Goal: Task Accomplishment & Management: Use online tool/utility

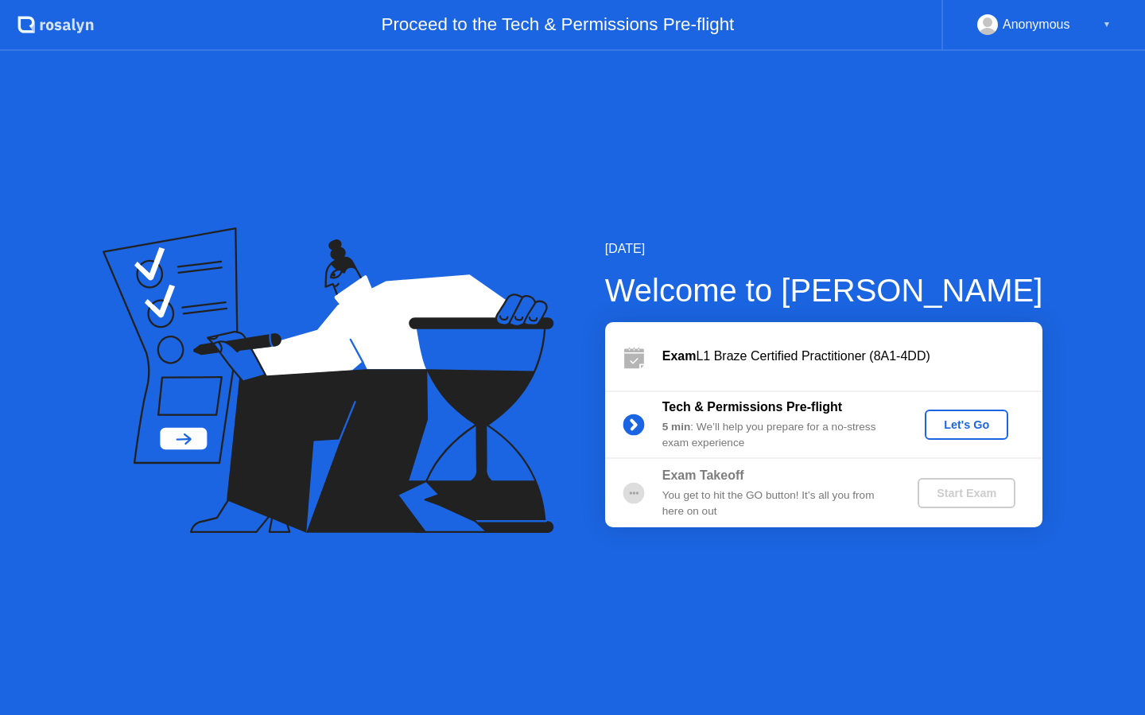
click at [969, 421] on div "Let's Go" at bounding box center [966, 424] width 71 height 13
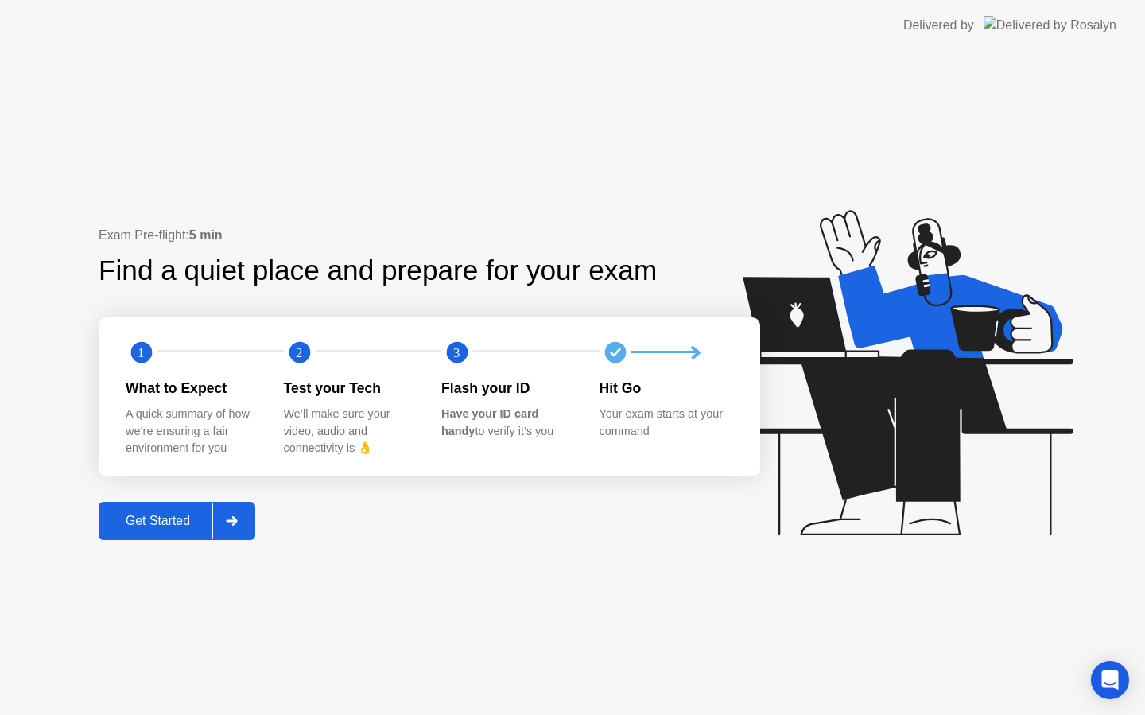
click at [149, 518] on div "Get Started" at bounding box center [157, 521] width 109 height 14
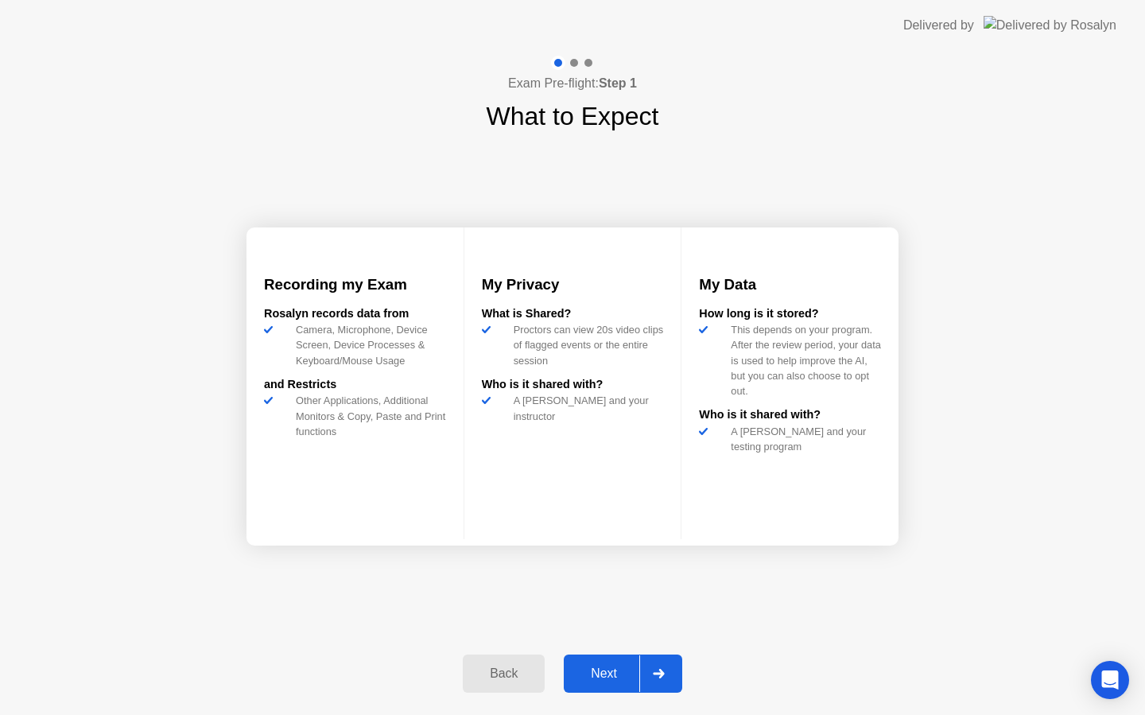
click at [595, 669] on div "Next" at bounding box center [603, 673] width 71 height 14
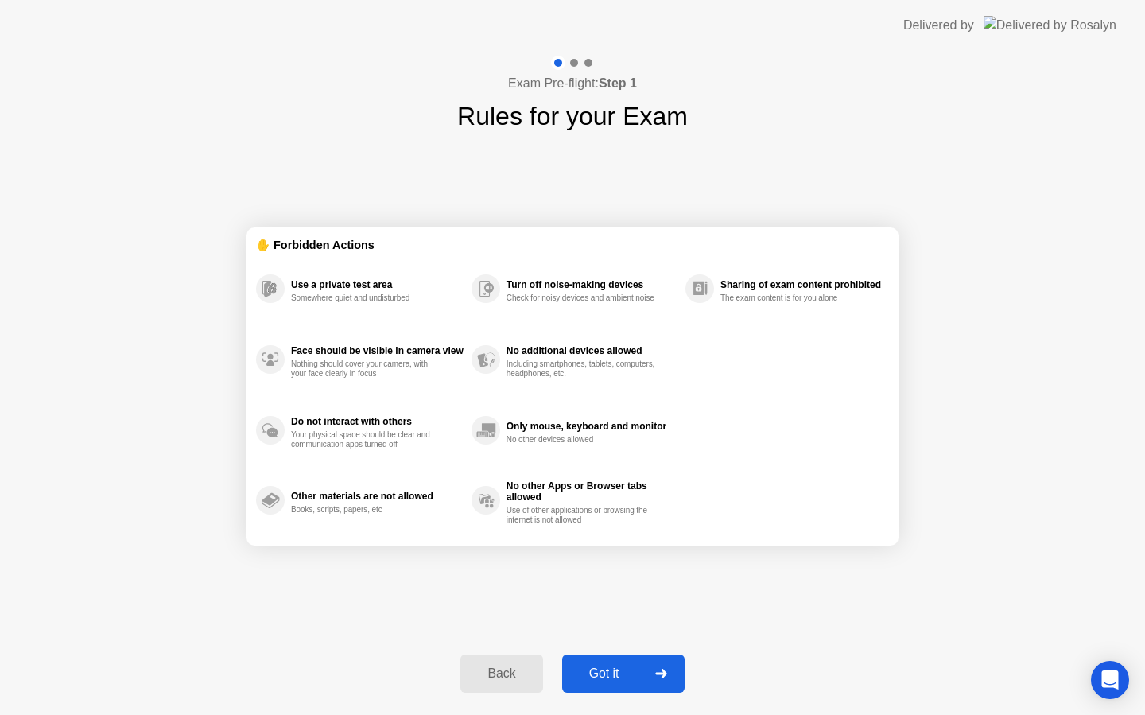
click at [588, 673] on div "Got it" at bounding box center [604, 673] width 75 height 14
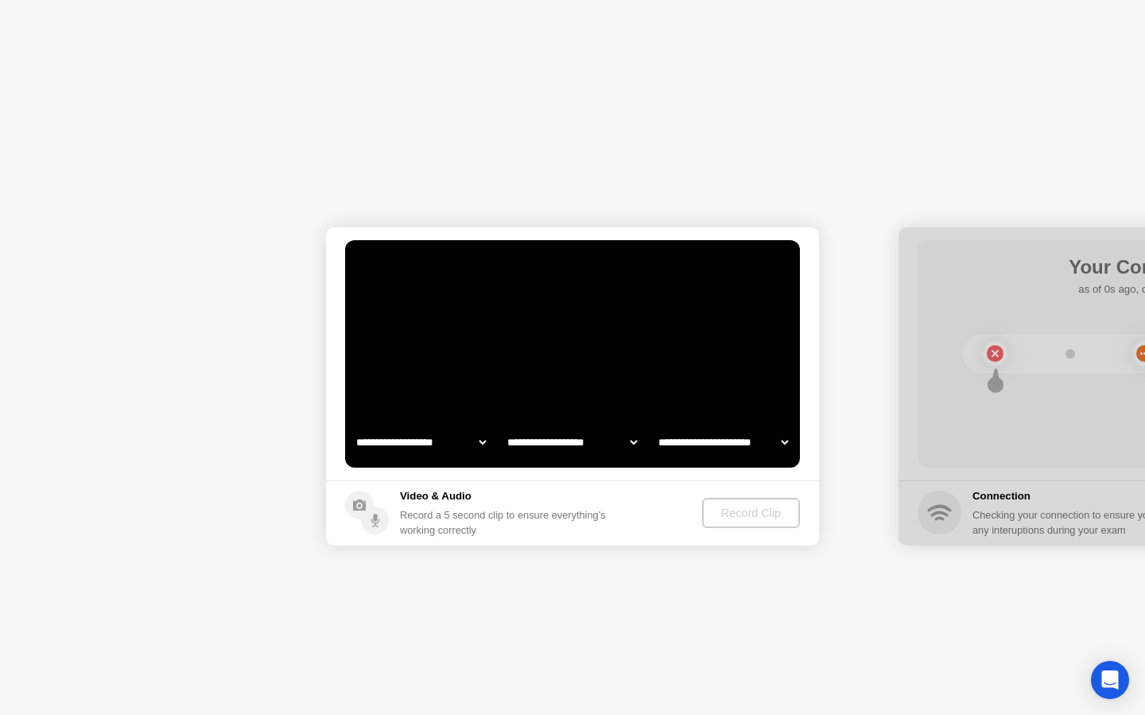
select select "**********"
select select "*******"
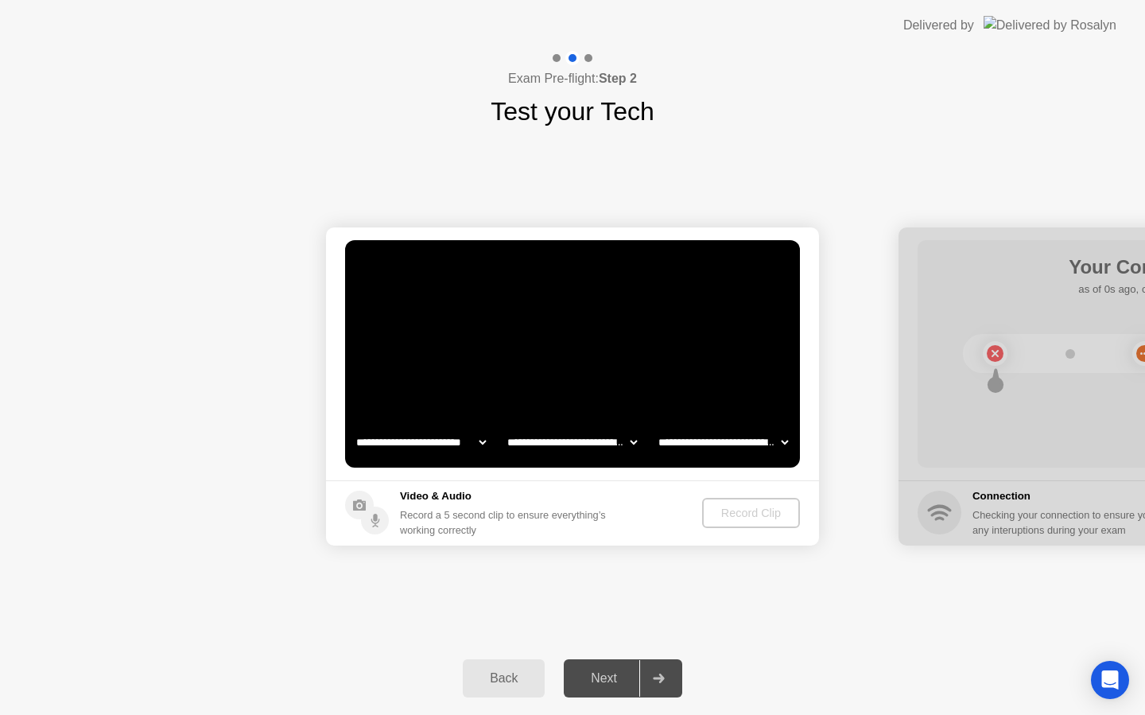
click at [367, 503] on circle at bounding box center [359, 504] width 29 height 29
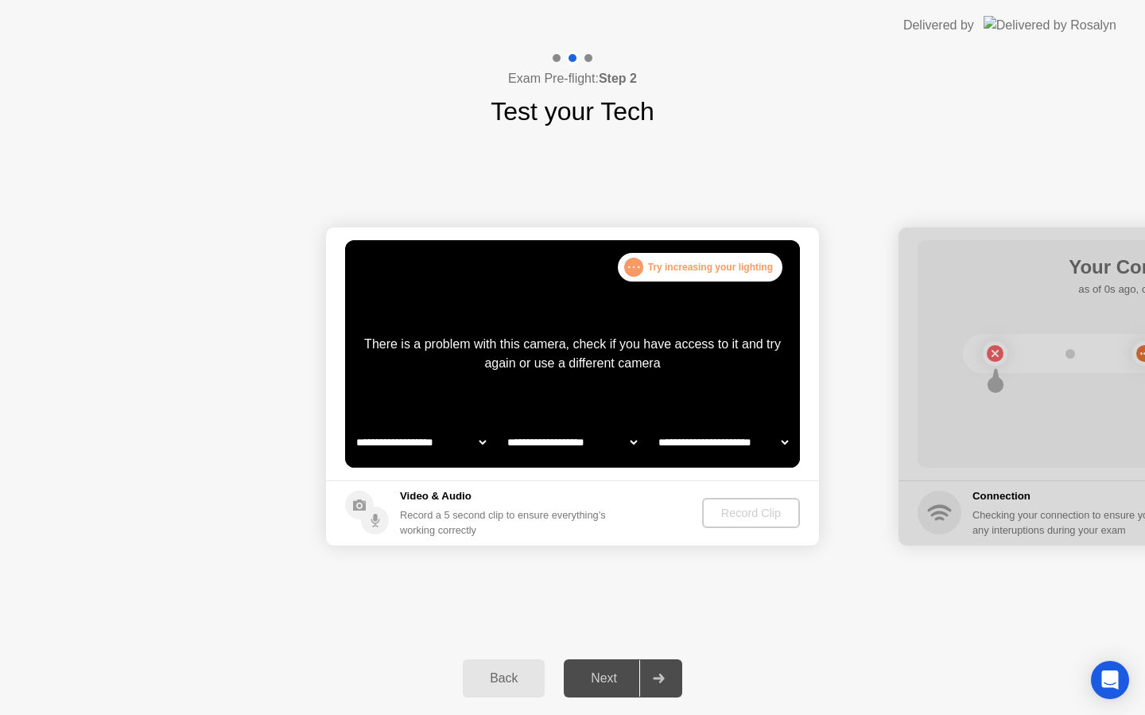
select select "**********"
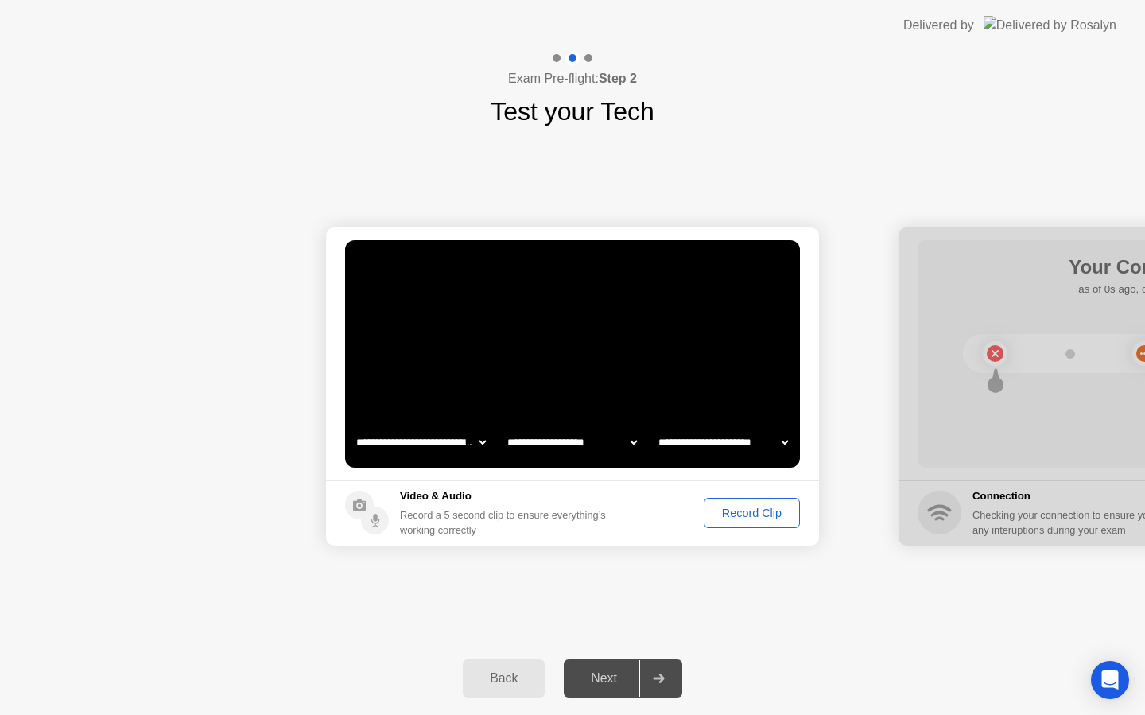
click at [739, 508] on div "Record Clip" at bounding box center [751, 512] width 85 height 13
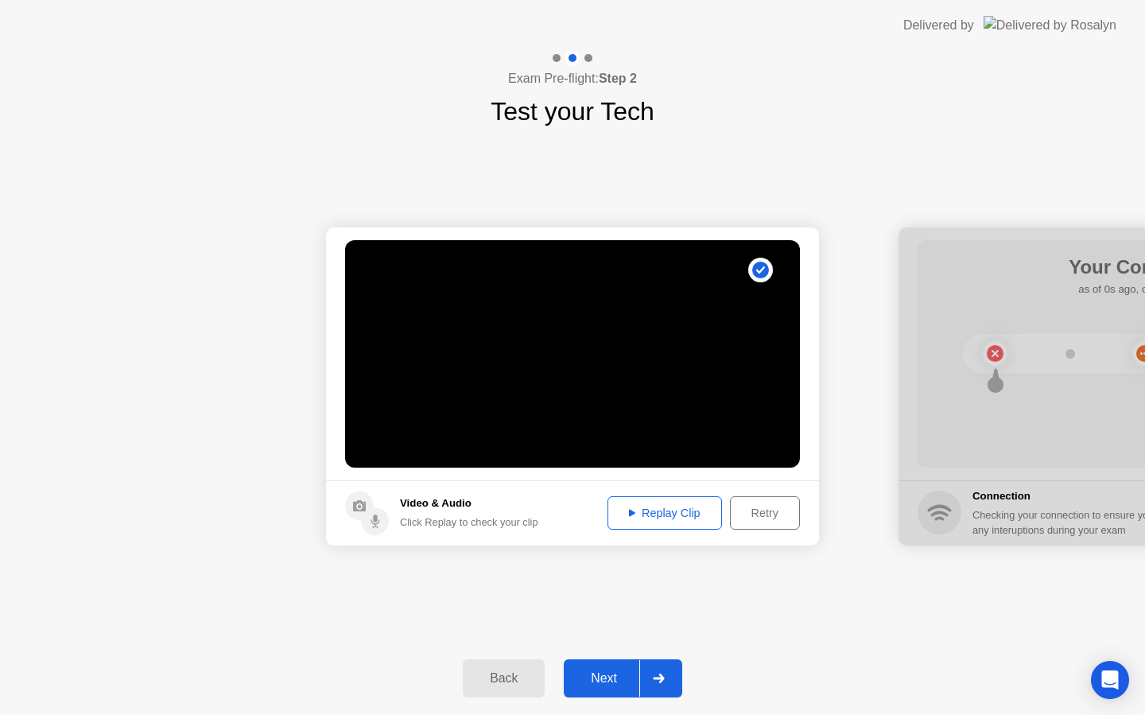
click at [649, 535] on footer "Video & Audio Click Replay to check your clip Replay Clip Retry" at bounding box center [572, 512] width 493 height 65
click at [650, 513] on div "Replay Clip" at bounding box center [664, 512] width 103 height 13
click at [617, 672] on div "Next" at bounding box center [603, 678] width 71 height 14
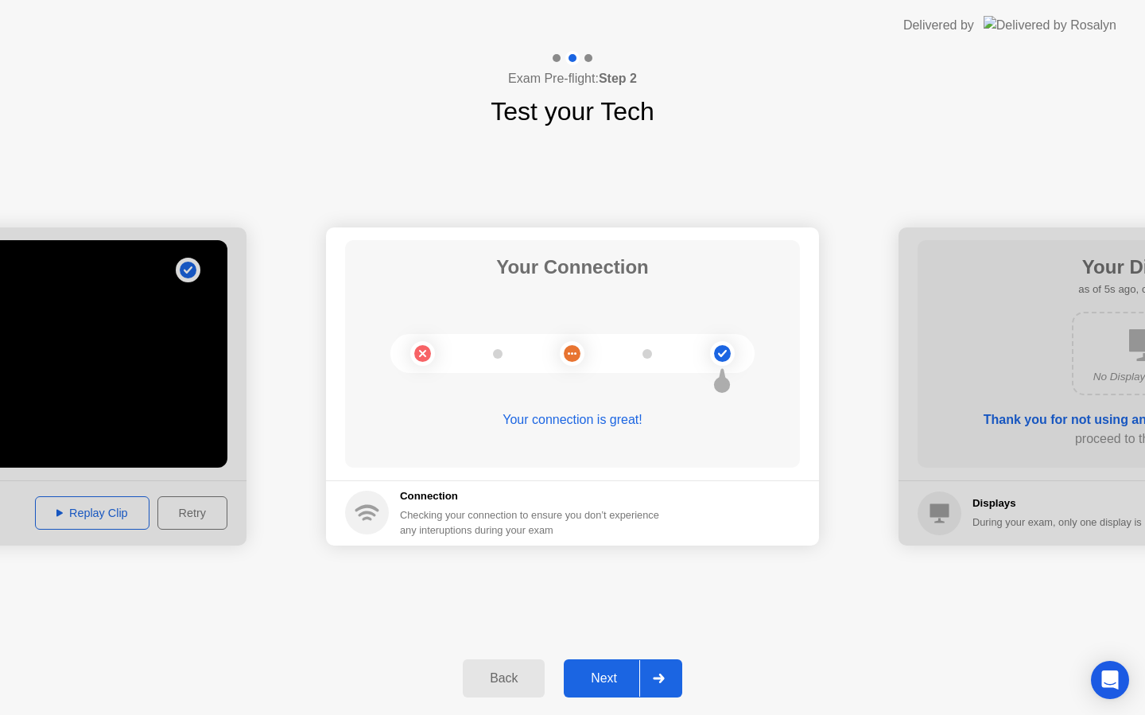
click at [626, 681] on div "Next" at bounding box center [603, 678] width 71 height 14
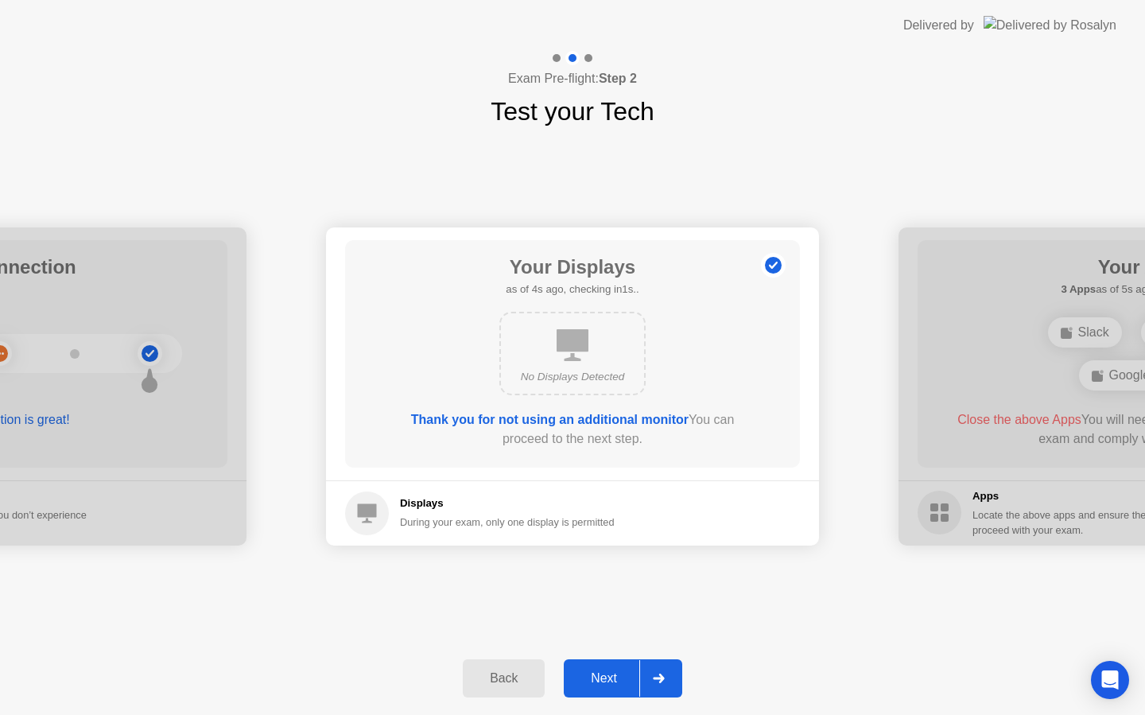
click at [617, 680] on div "Next" at bounding box center [603, 678] width 71 height 14
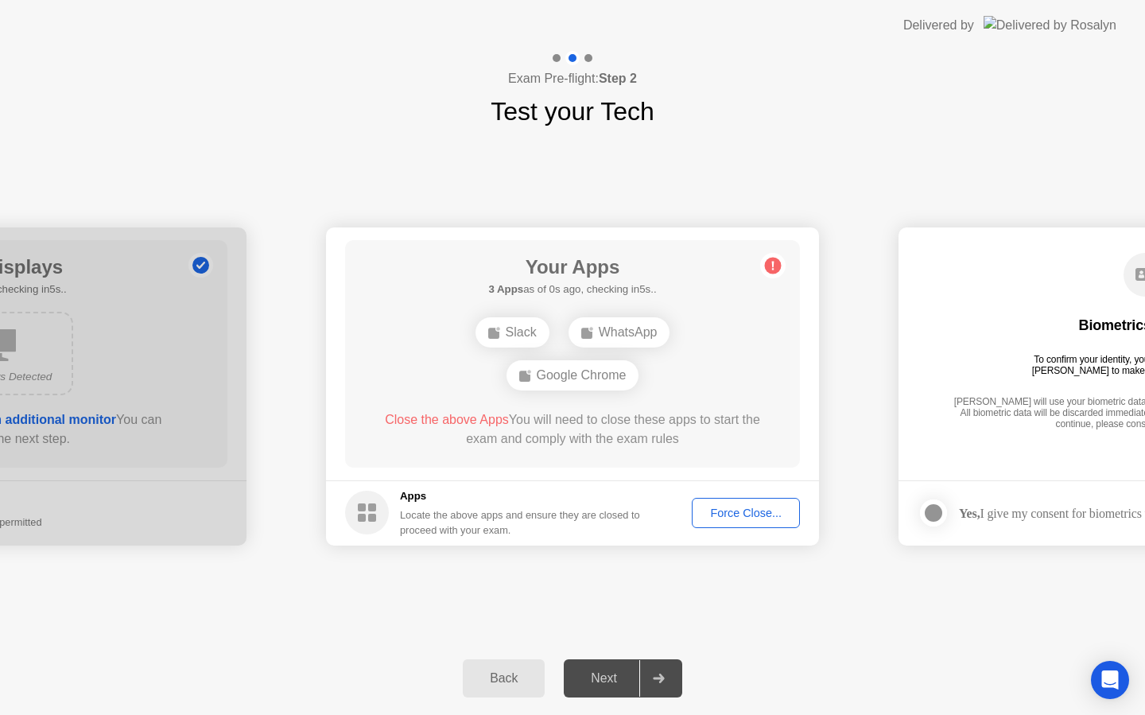
click at [712, 501] on button "Force Close..." at bounding box center [746, 513] width 108 height 30
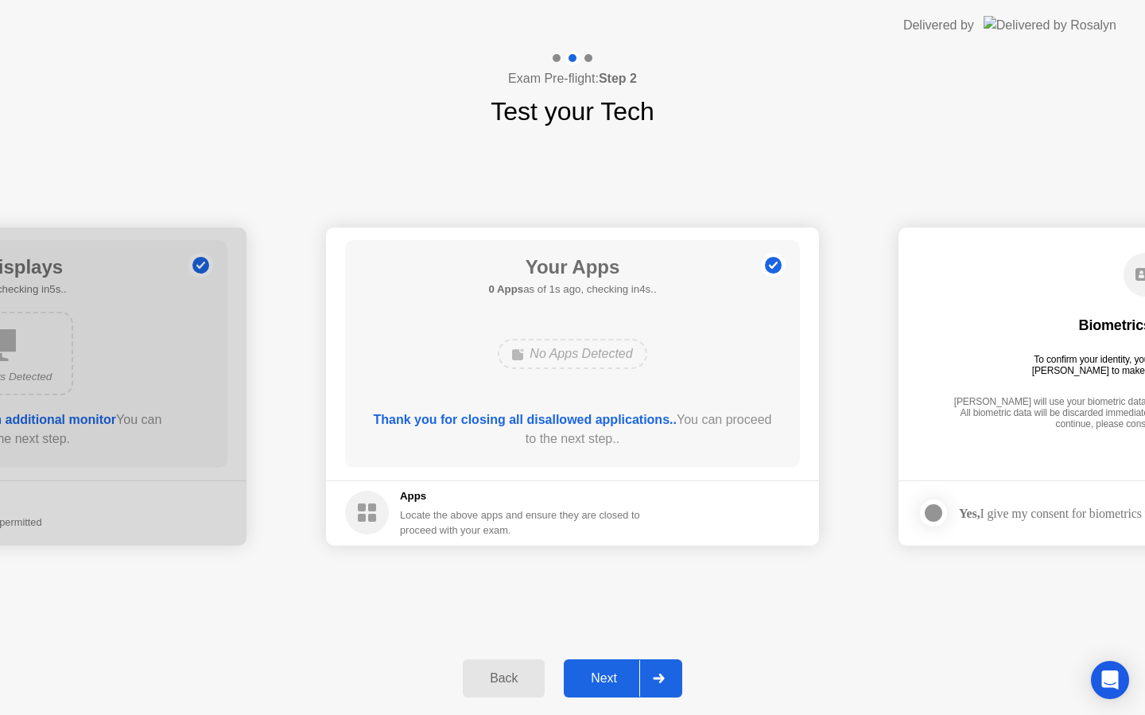
click at [607, 688] on button "Next" at bounding box center [623, 678] width 118 height 38
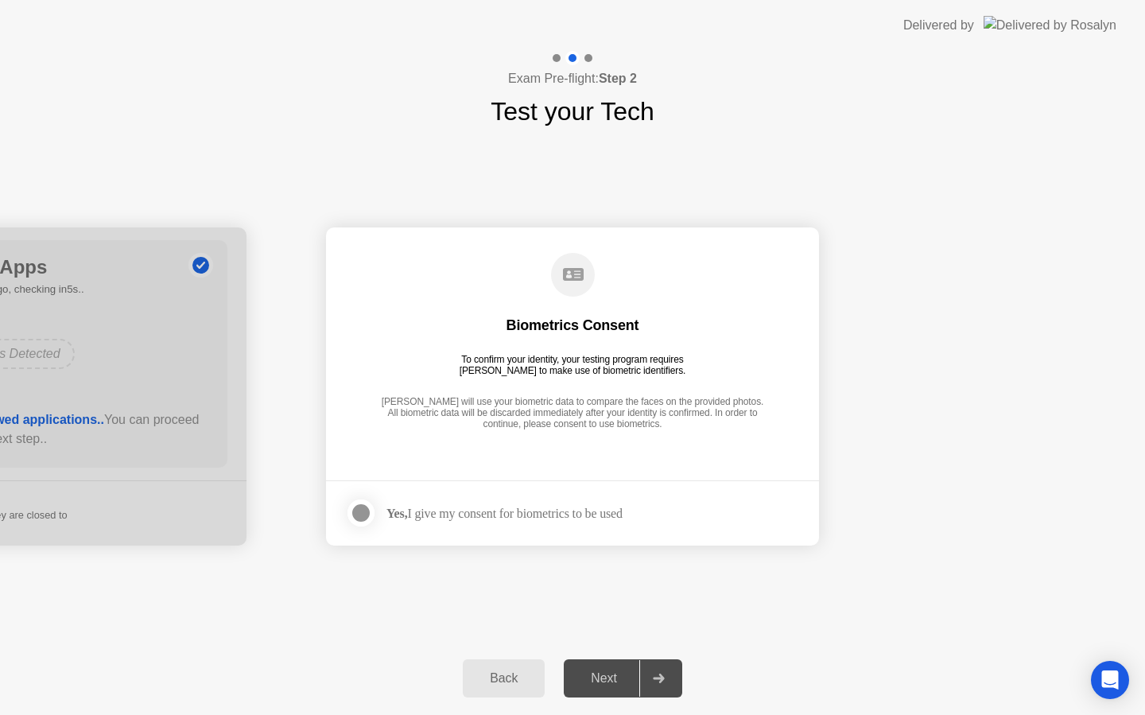
click at [370, 511] on div at bounding box center [360, 512] width 19 height 19
click at [611, 673] on div "Next" at bounding box center [603, 678] width 71 height 14
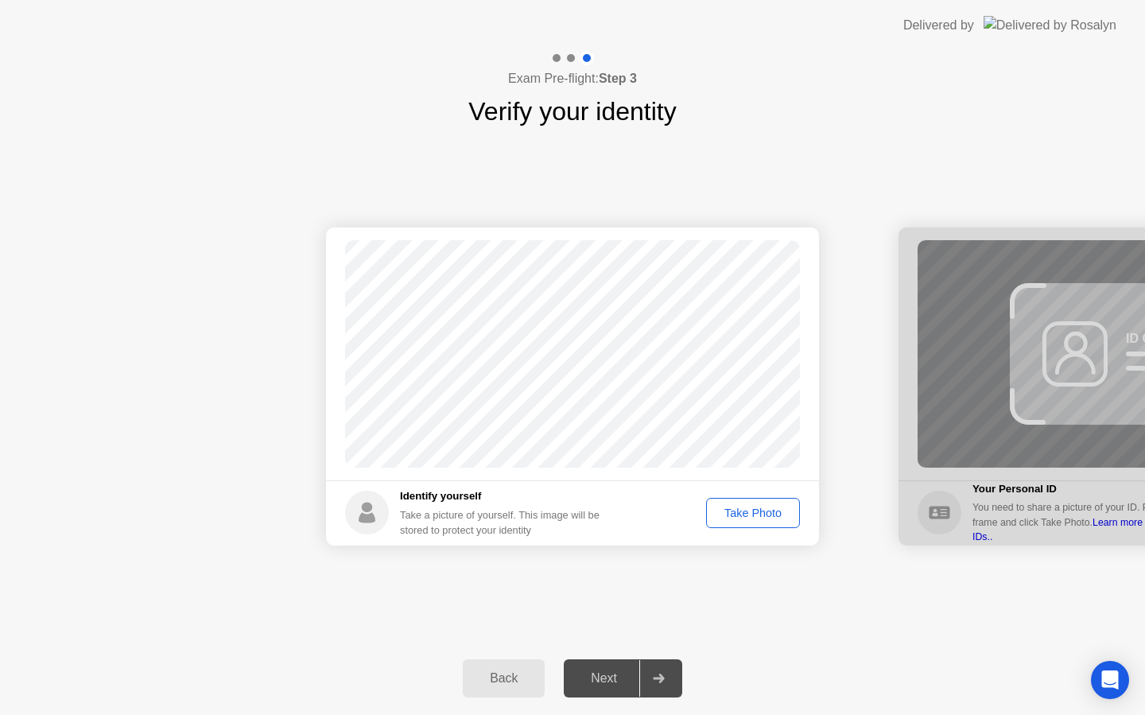
click at [766, 515] on div "Take Photo" at bounding box center [752, 512] width 83 height 13
click at [744, 506] on div "Retake" at bounding box center [763, 512] width 62 height 13
click at [746, 507] on div "Take Photo" at bounding box center [752, 512] width 83 height 13
click at [605, 677] on div "Next" at bounding box center [603, 678] width 71 height 14
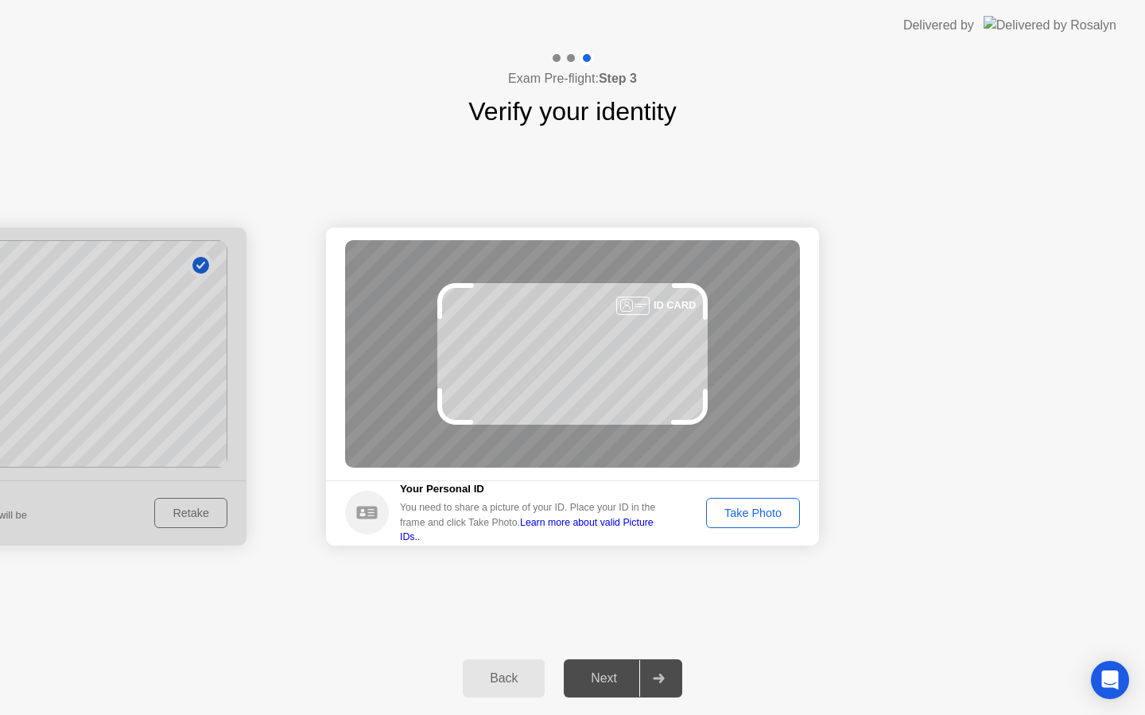
click at [779, 521] on button "Take Photo" at bounding box center [753, 513] width 94 height 30
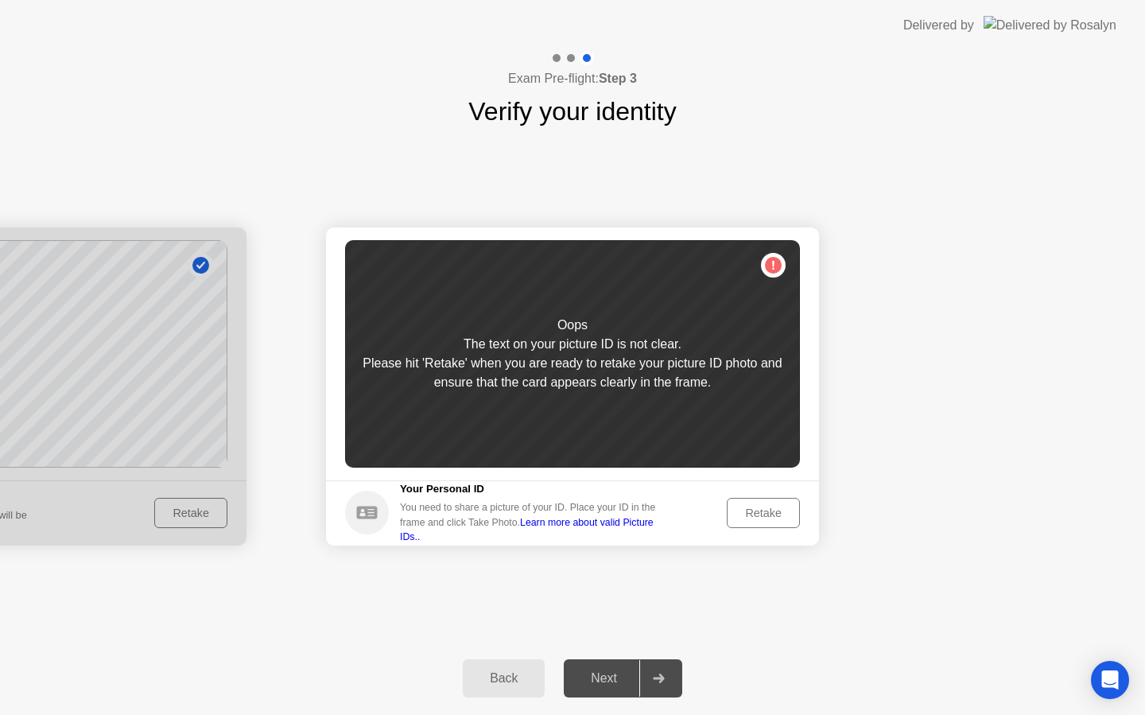
click at [779, 519] on div "Retake" at bounding box center [763, 512] width 62 height 13
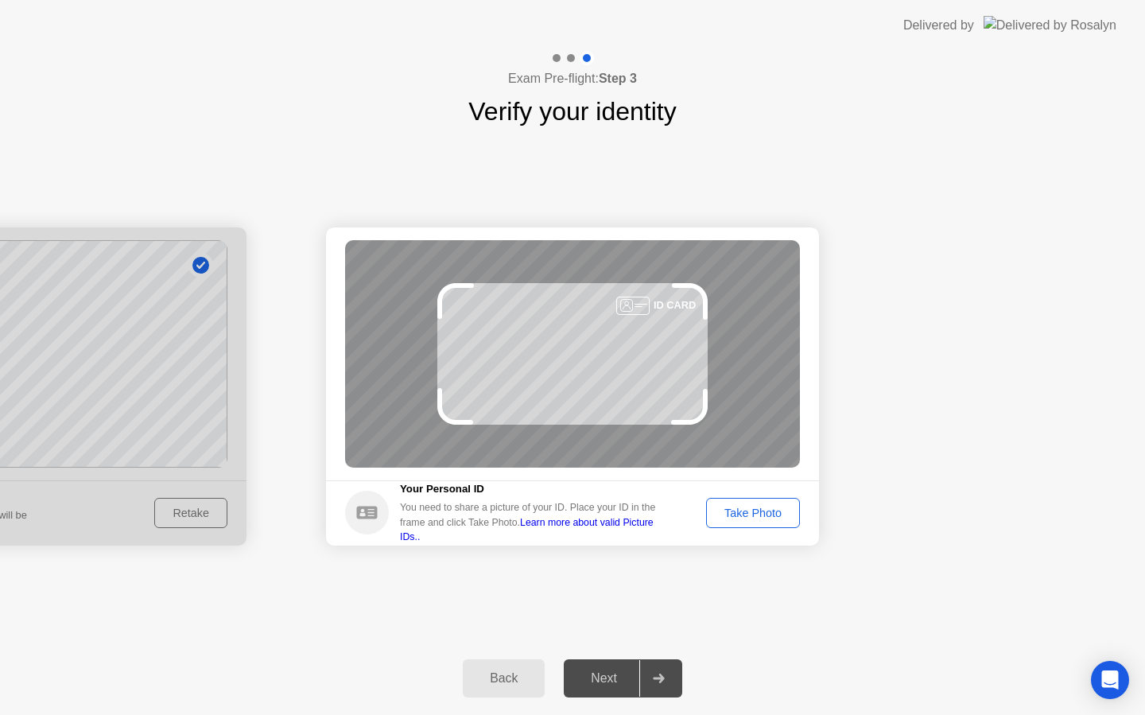
click at [779, 521] on button "Take Photo" at bounding box center [753, 513] width 94 height 30
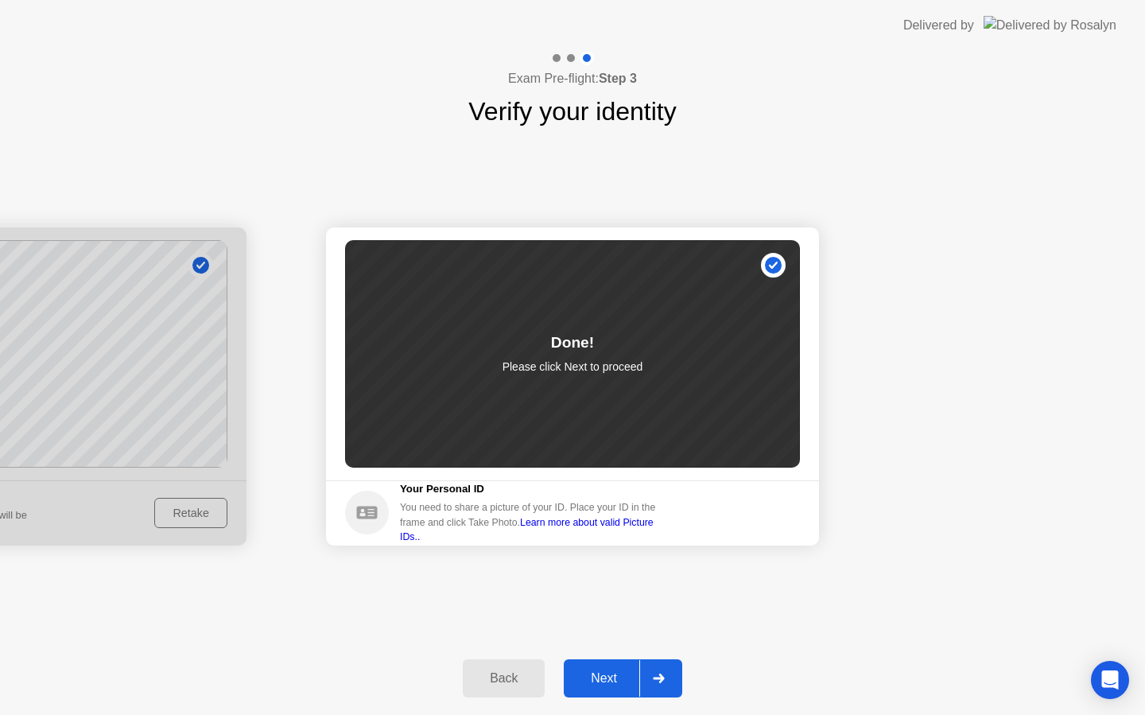
click at [603, 671] on div "Next" at bounding box center [603, 678] width 71 height 14
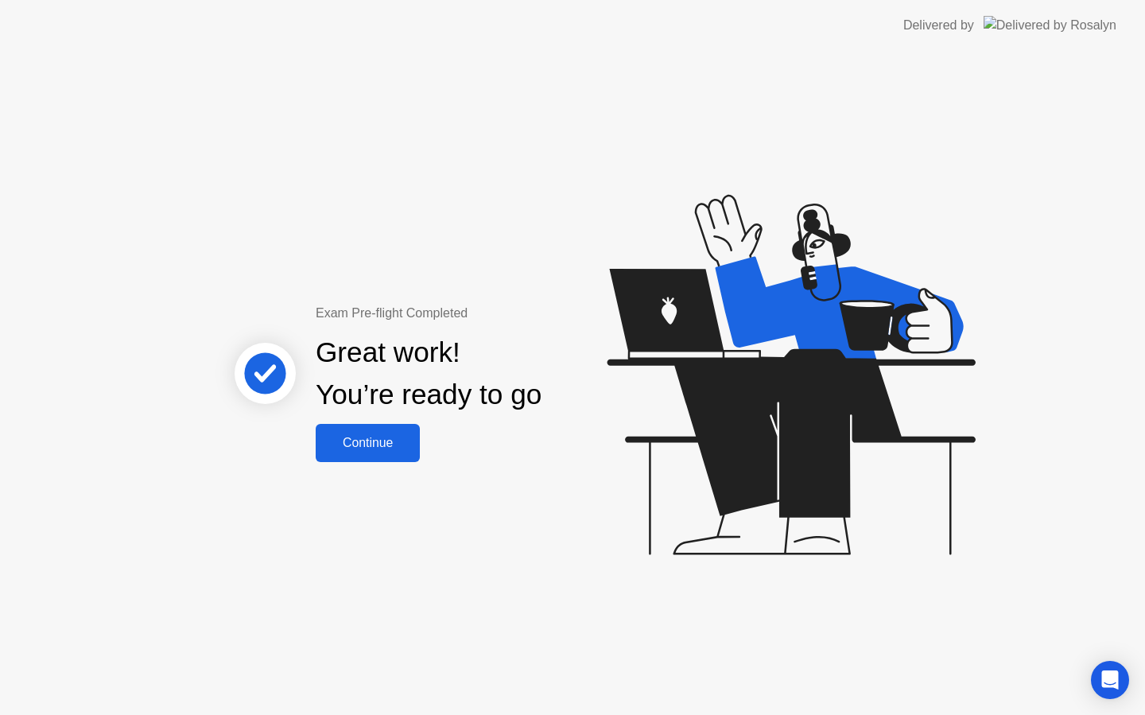
click at [396, 436] on div "Continue" at bounding box center [367, 443] width 95 height 14
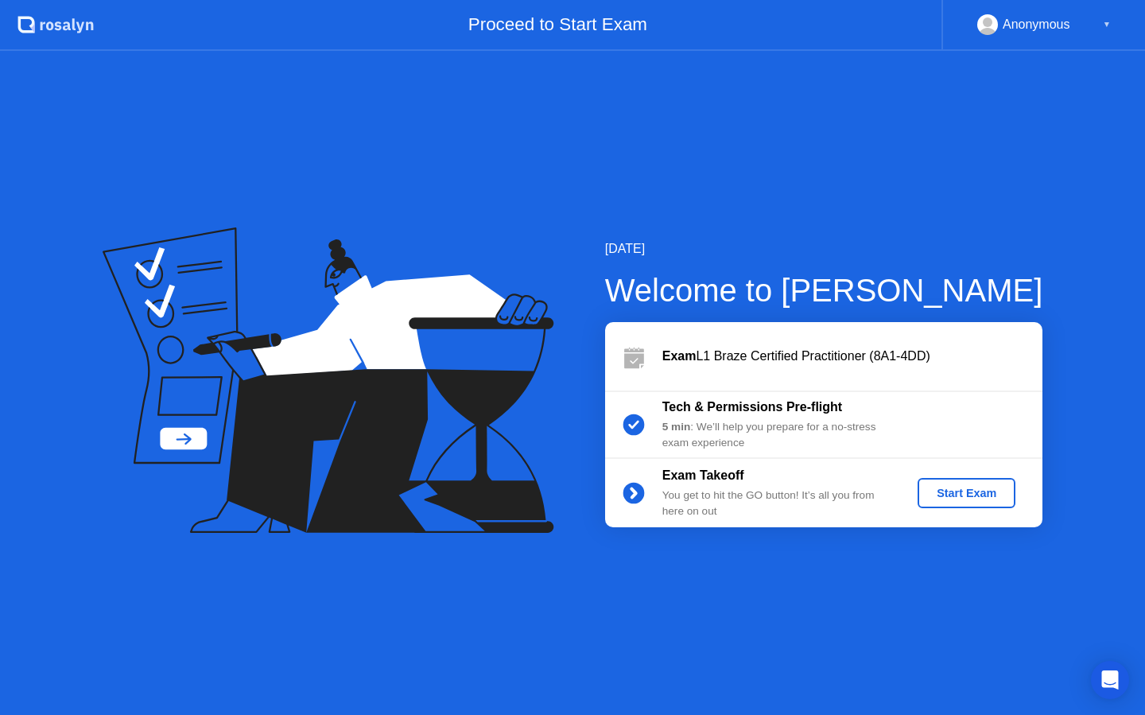
click at [967, 499] on div "Start Exam" at bounding box center [966, 493] width 85 height 13
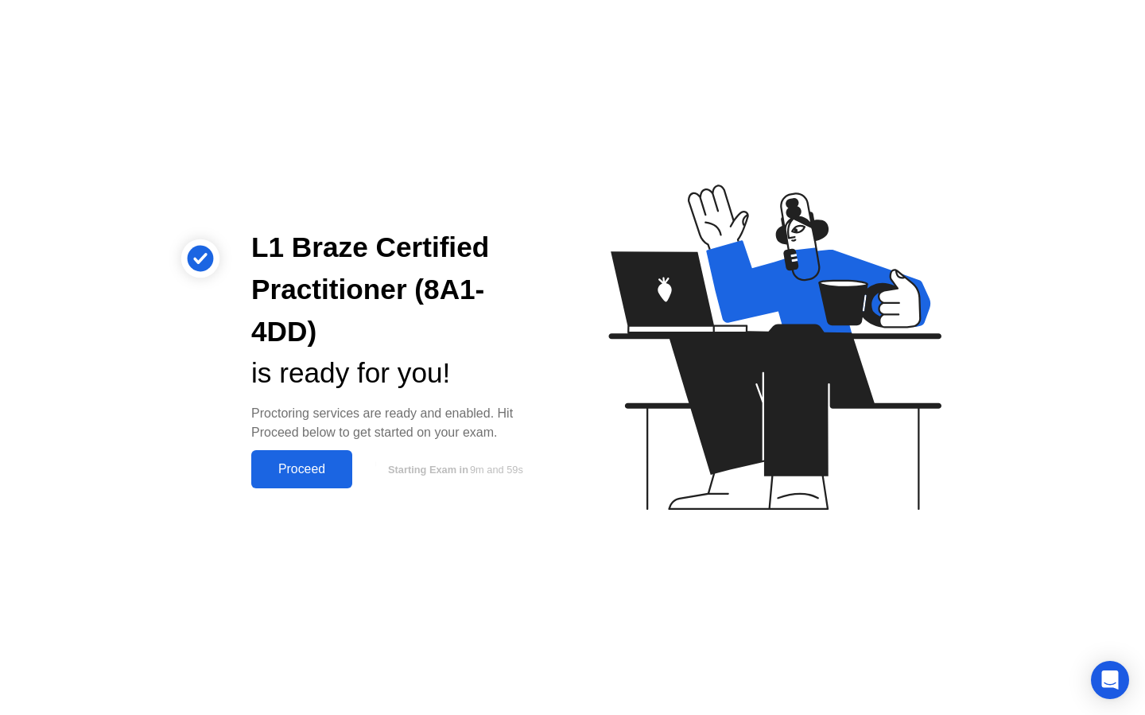
click at [287, 487] on button "Proceed" at bounding box center [301, 469] width 101 height 38
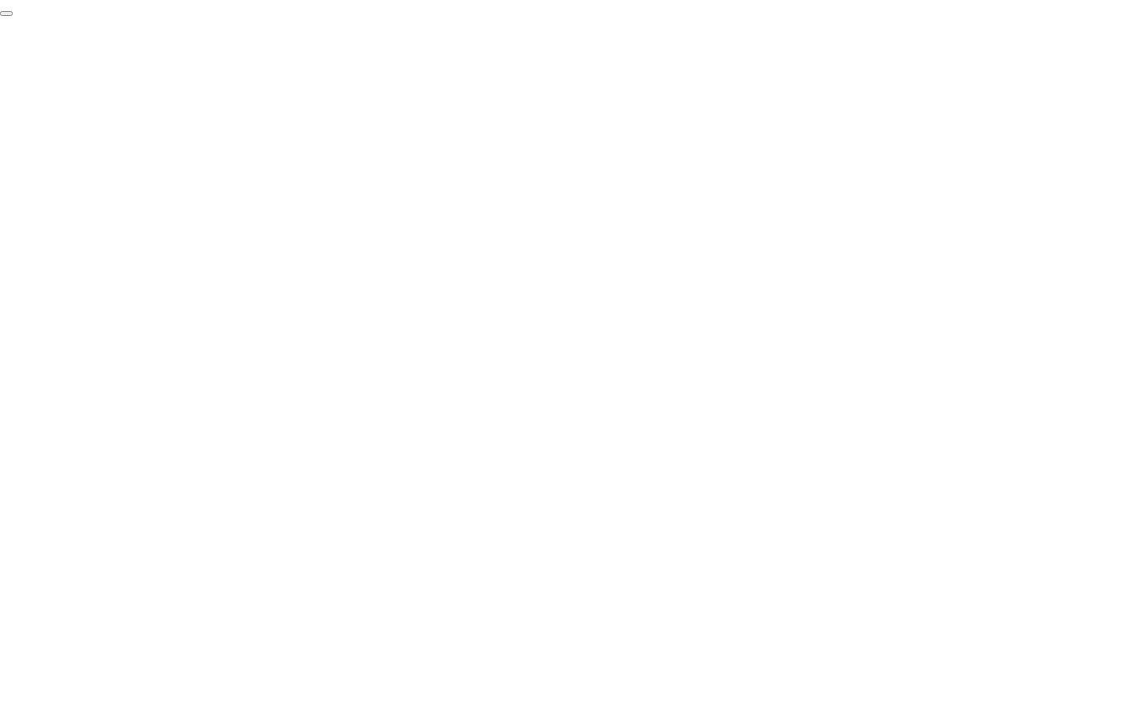
click div "End Proctoring Session"
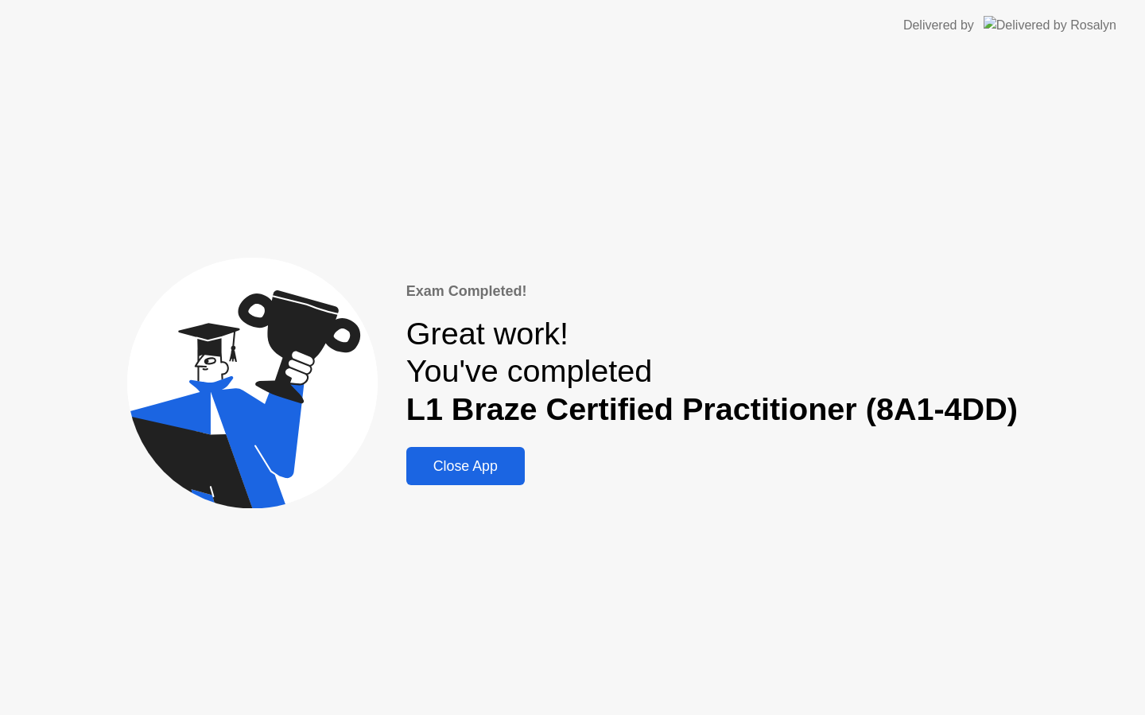
click at [502, 471] on div "Close App" at bounding box center [465, 466] width 109 height 17
